Goal: Information Seeking & Learning: Learn about a topic

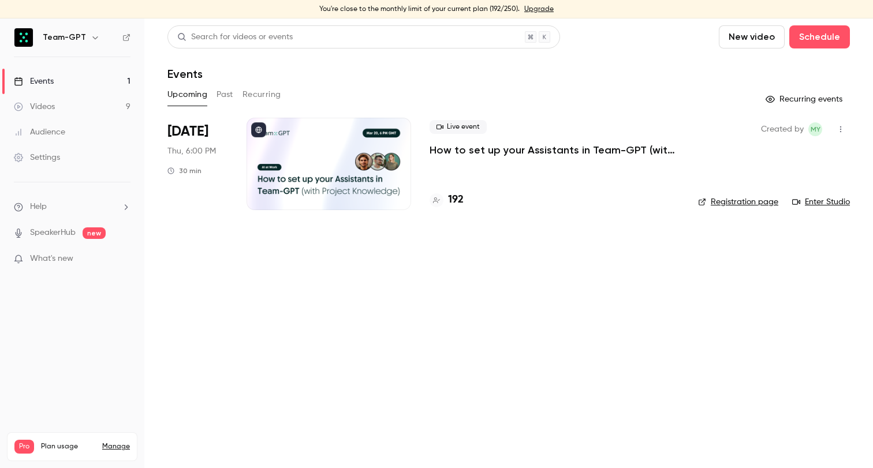
click at [548, 147] on p "How to set up your Assistants in Team-GPT (with Project Knowledge)" at bounding box center [554, 150] width 250 height 14
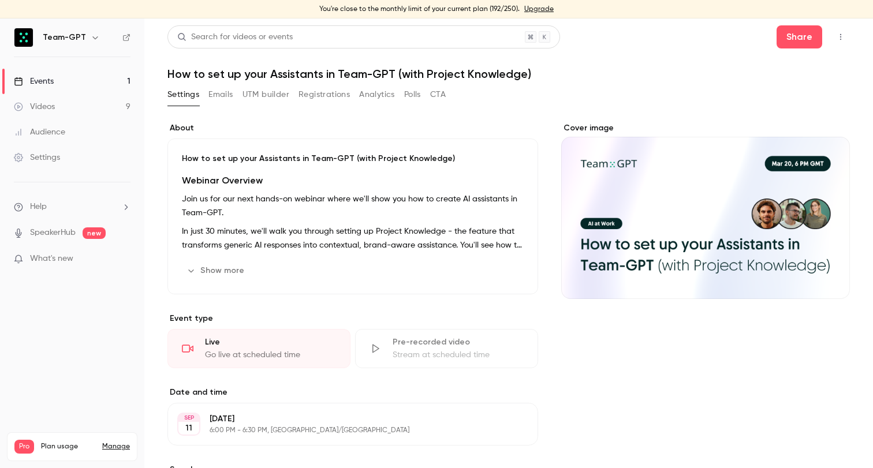
click at [107, 77] on link "Events 1" at bounding box center [72, 81] width 144 height 25
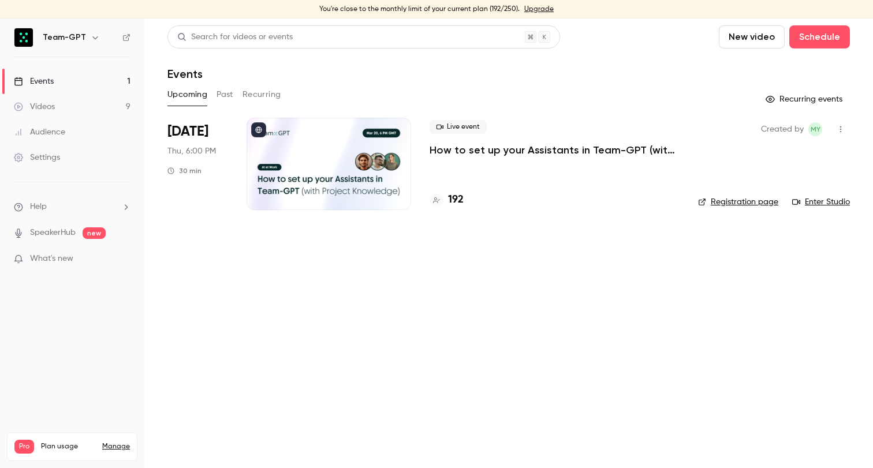
click at [397, 83] on div "Search for videos or events New video Schedule Events Upcoming Past Recurring R…" at bounding box center [508, 124] width 682 height 199
click at [445, 147] on p "How to set up your Assistants in Team-GPT (with Project Knowledge)" at bounding box center [554, 150] width 250 height 14
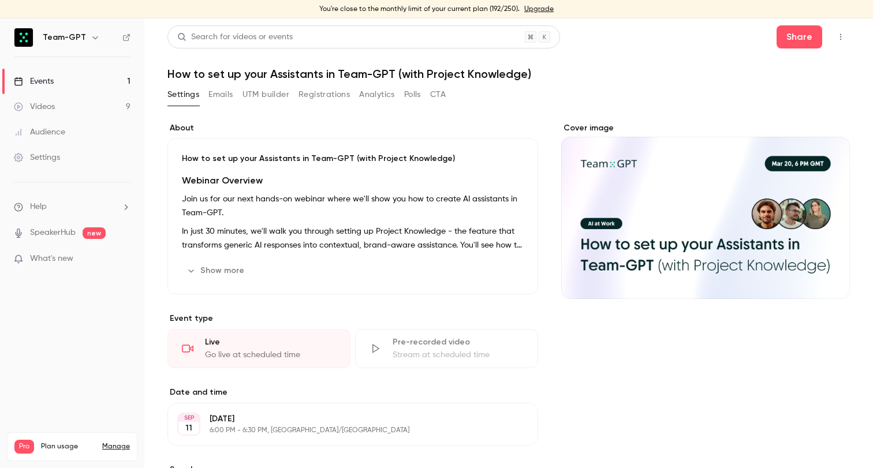
click at [122, 83] on link "Events 1" at bounding box center [72, 81] width 144 height 25
